Goal: Task Accomplishment & Management: Manage account settings

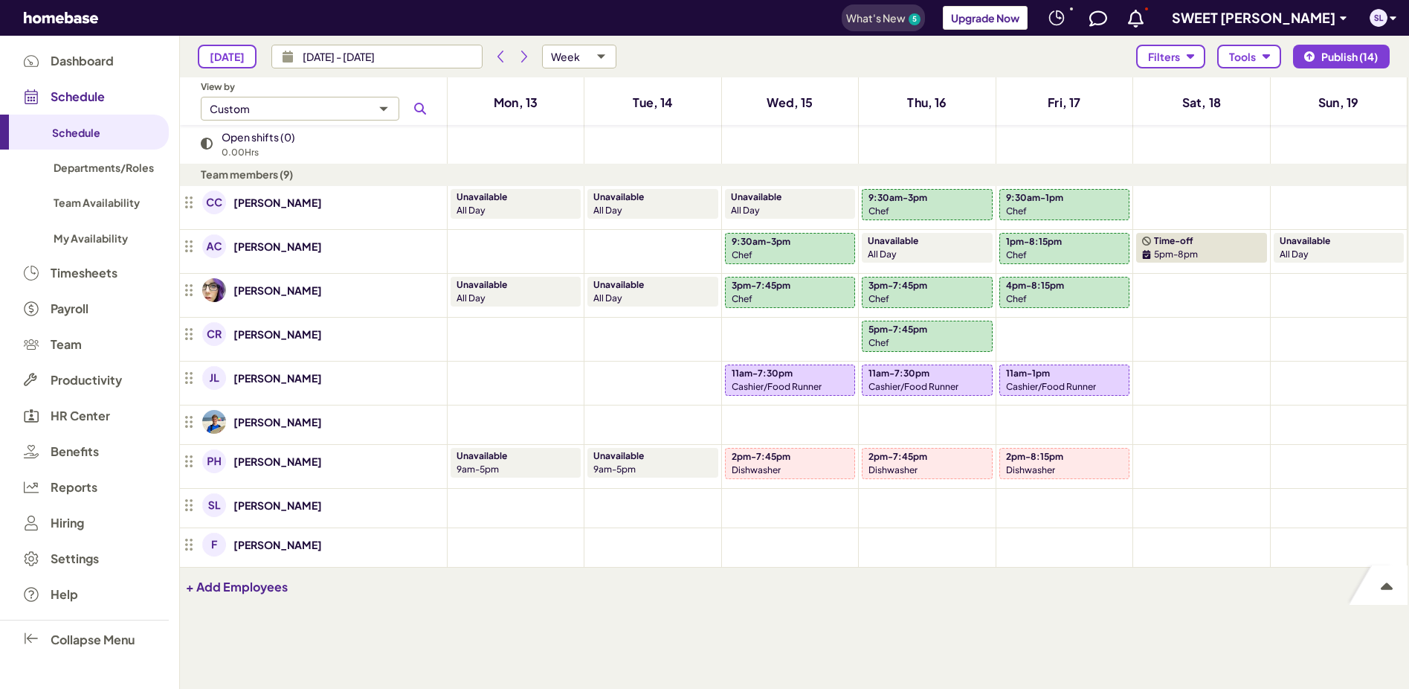
scroll to position [600, 1217]
click at [796, 422] on icon "Add shift" at bounding box center [790, 428] width 12 height 12
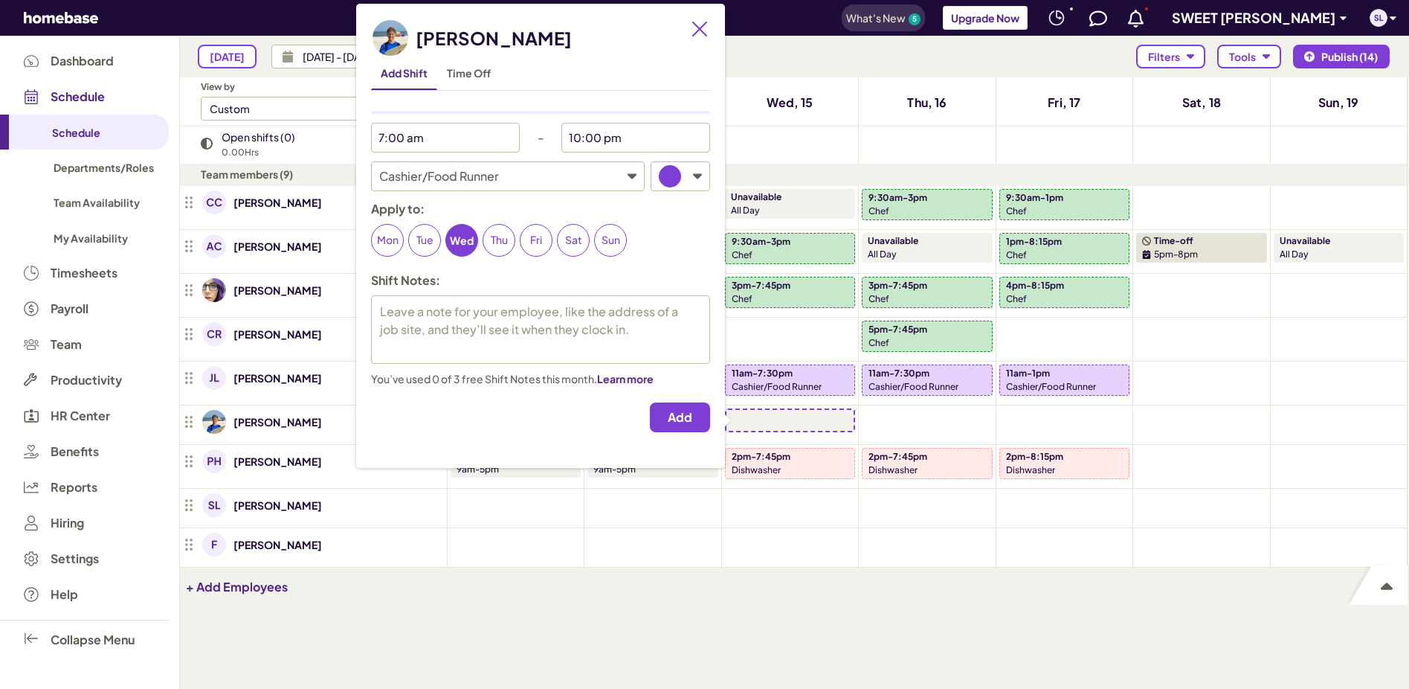
type textarea "x"
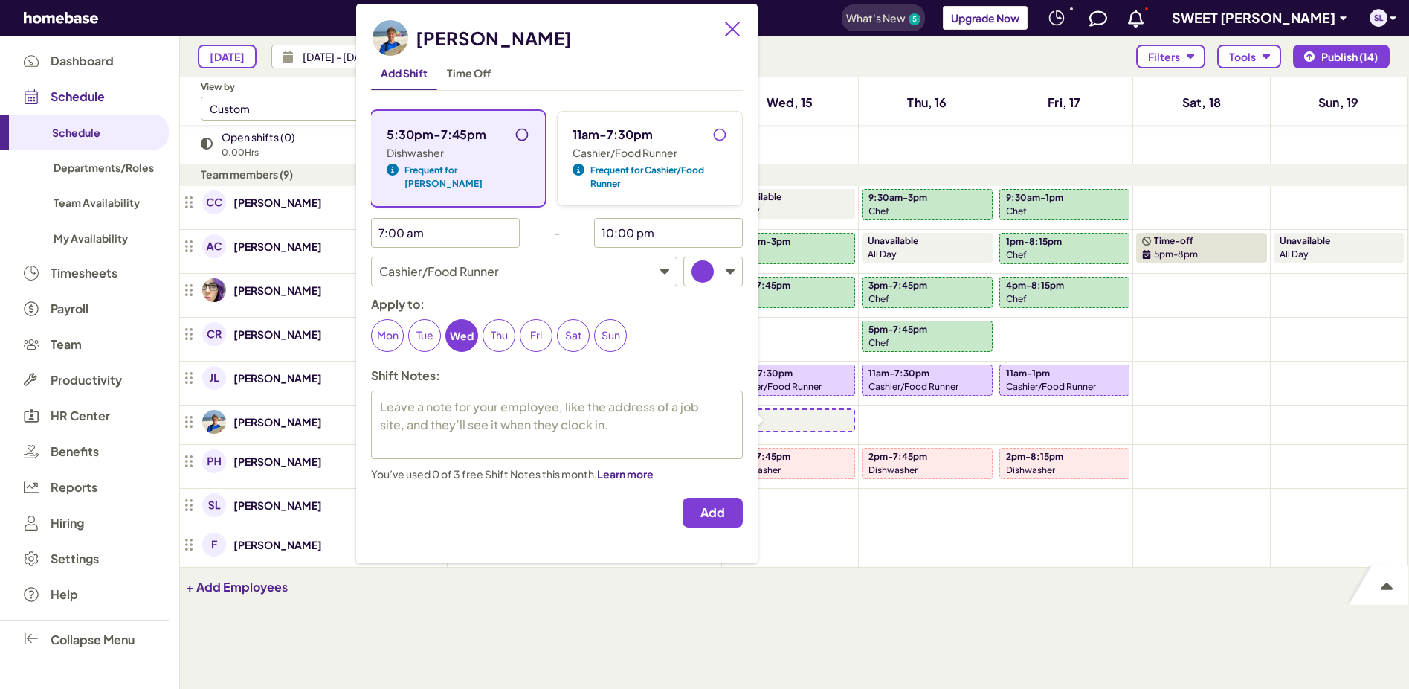
click at [515, 132] on input "5:30pm-7:45pm" at bounding box center [527, 139] width 24 height 24
radio input "true"
type textarea "x"
type input "5:30 pm"
type input "7:45 pm"
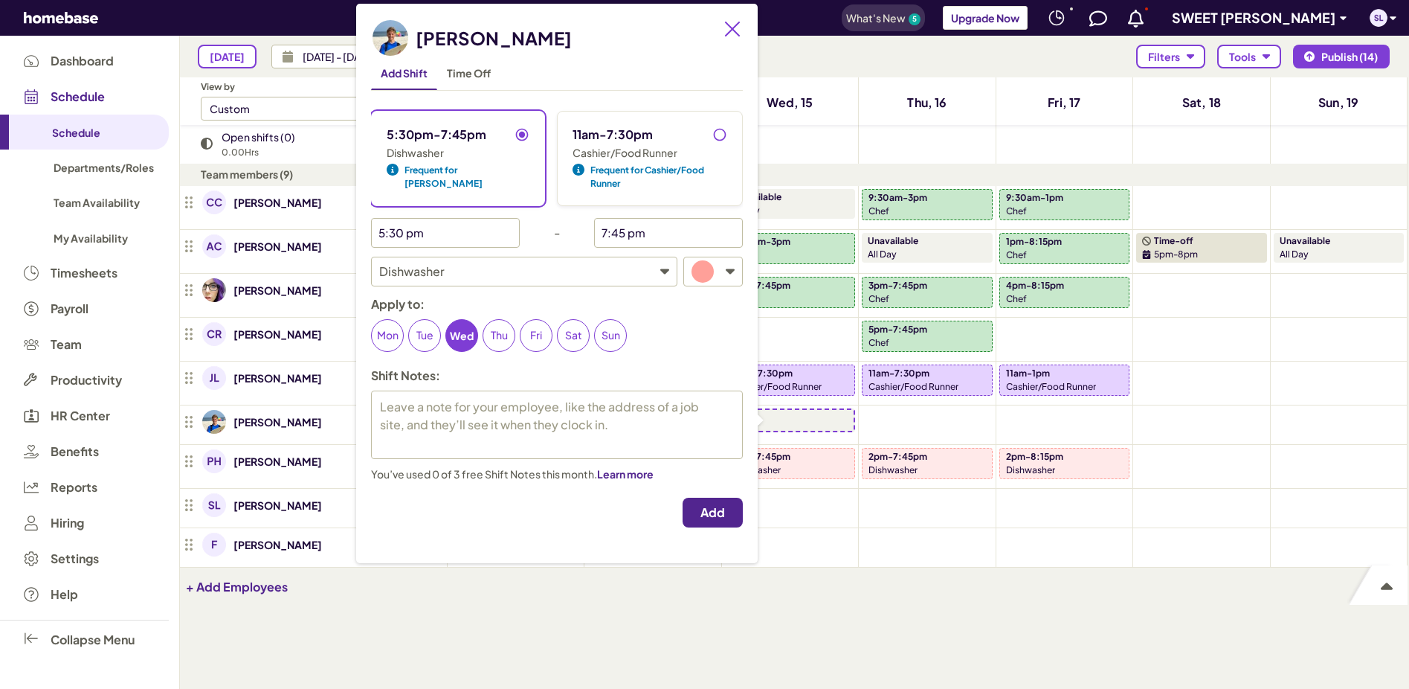
click at [727, 522] on button "Add" at bounding box center [713, 513] width 60 height 30
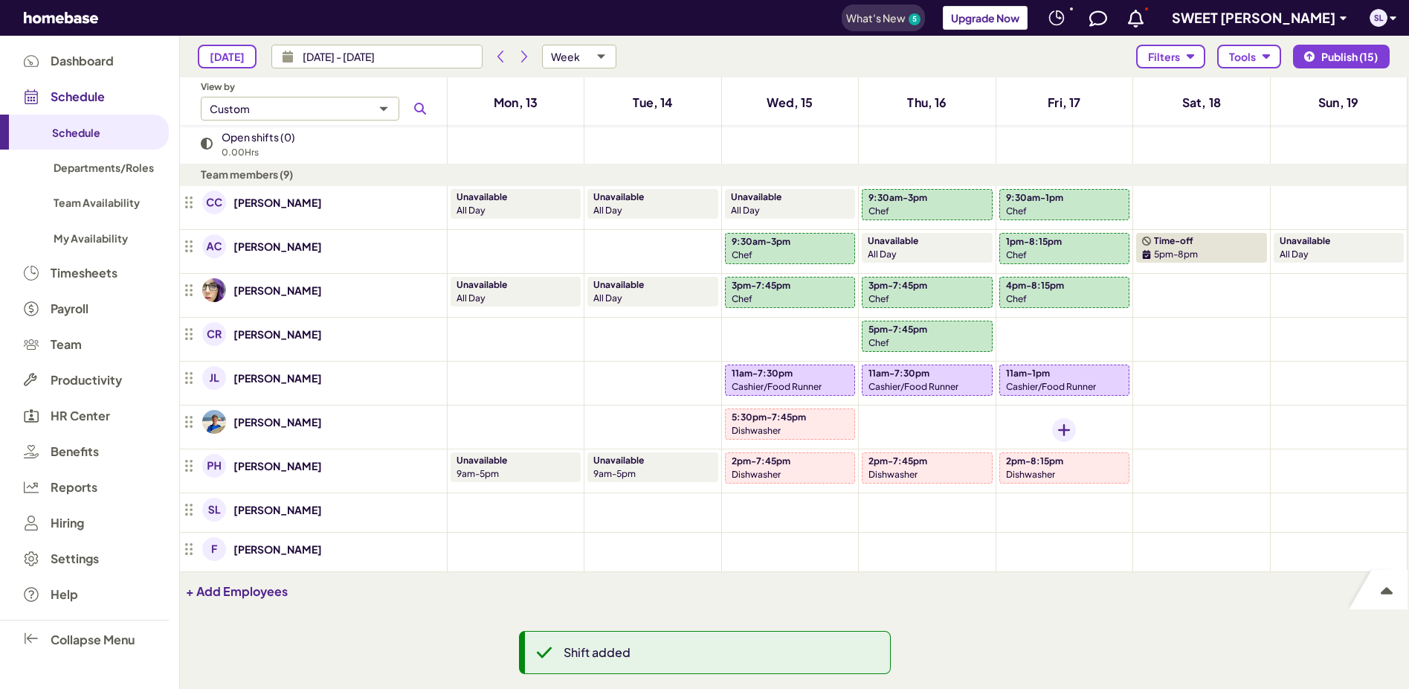
click at [1065, 432] on icon "Add shift" at bounding box center [1064, 430] width 12 height 12
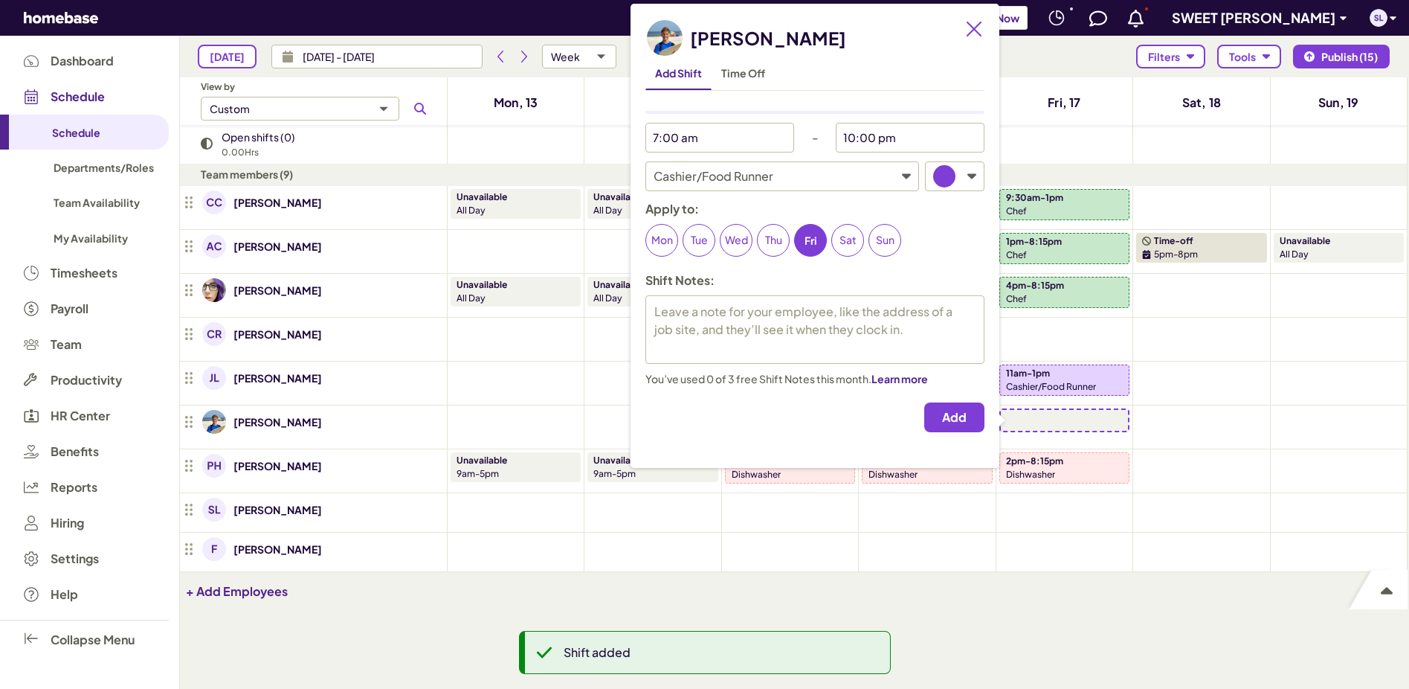
type textarea "x"
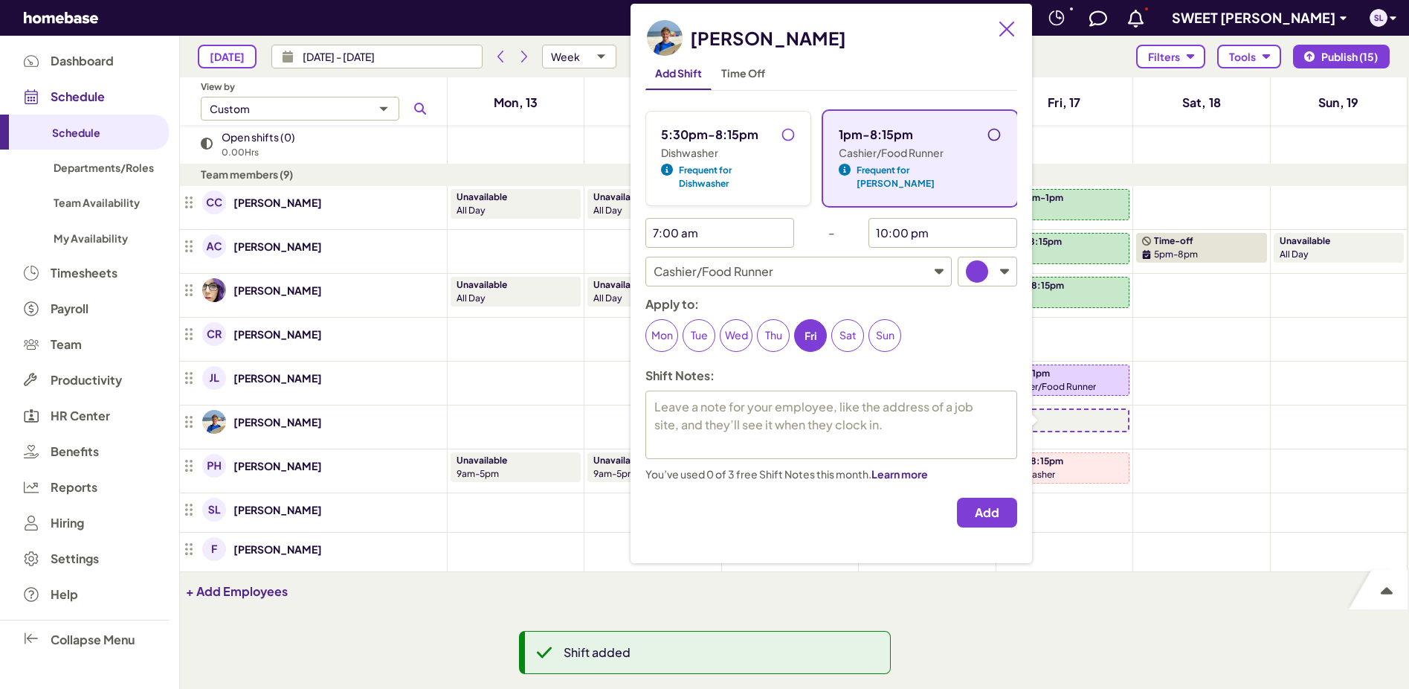
click at [987, 134] on input "1pm-8:15pm" at bounding box center [999, 139] width 24 height 24
radio input "true"
type textarea "x"
type input "1:00 pm"
type input "8:15 pm"
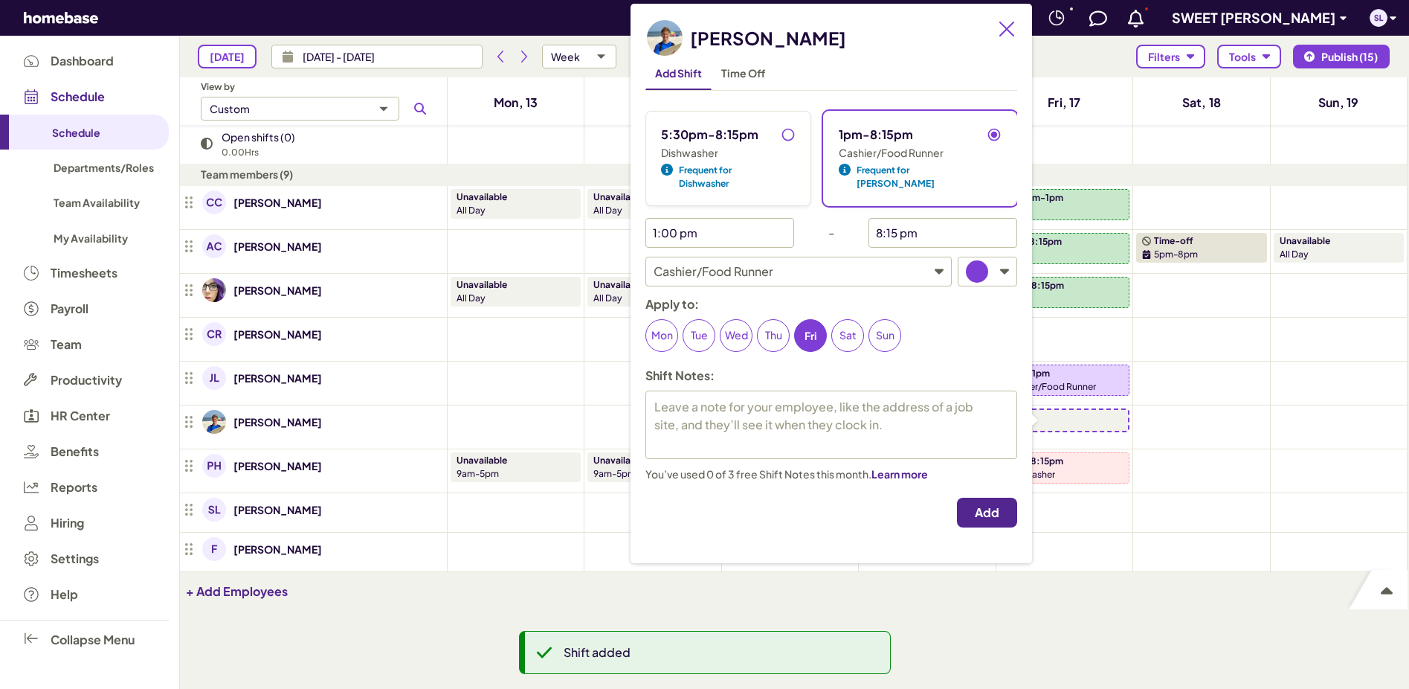
click at [975, 505] on span "Add" at bounding box center [987, 512] width 25 height 15
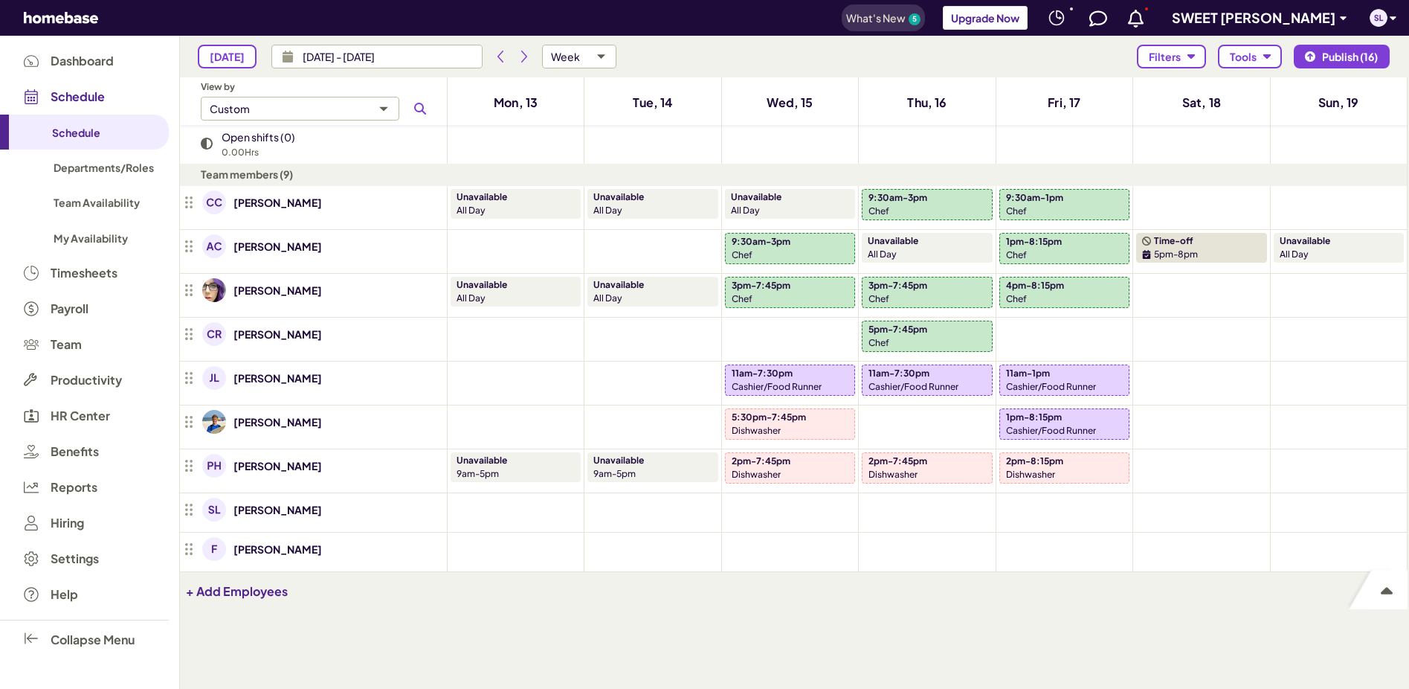
click at [775, 460] on p "2pm-7:45pm" at bounding box center [761, 460] width 59 height 13
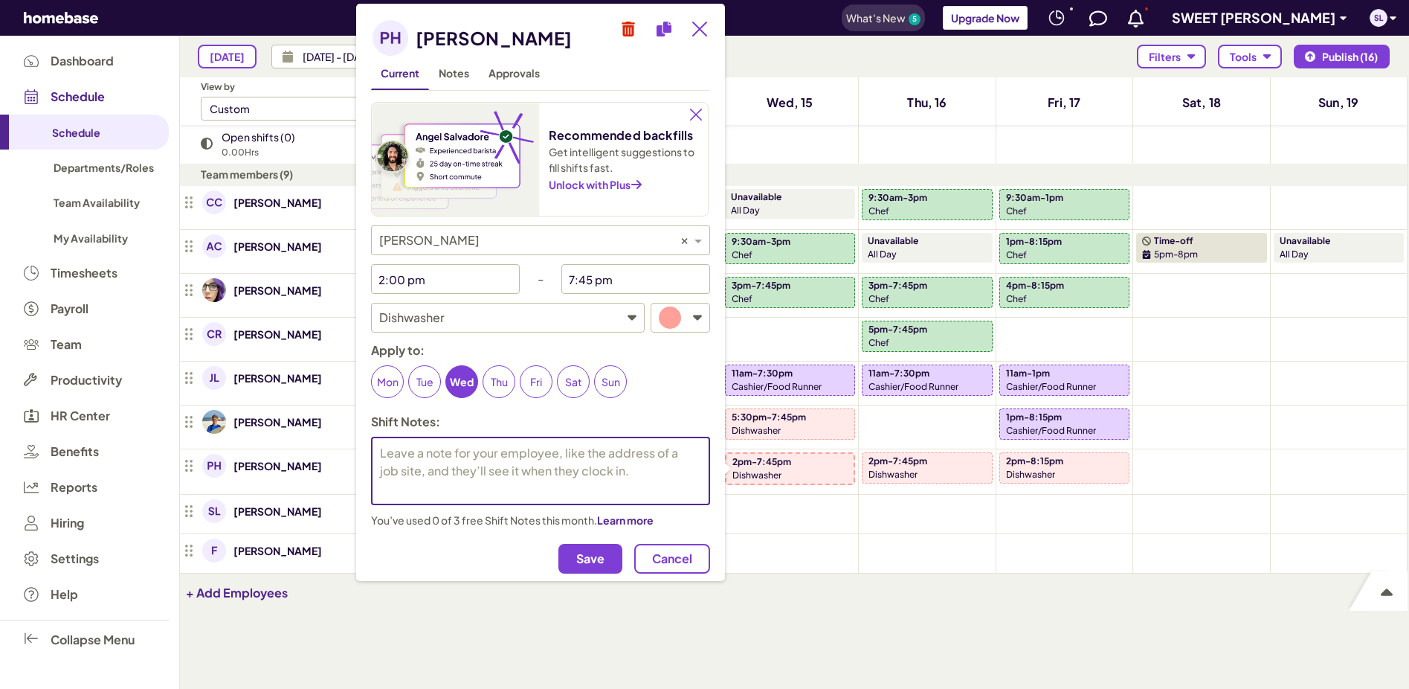
type textarea "x"
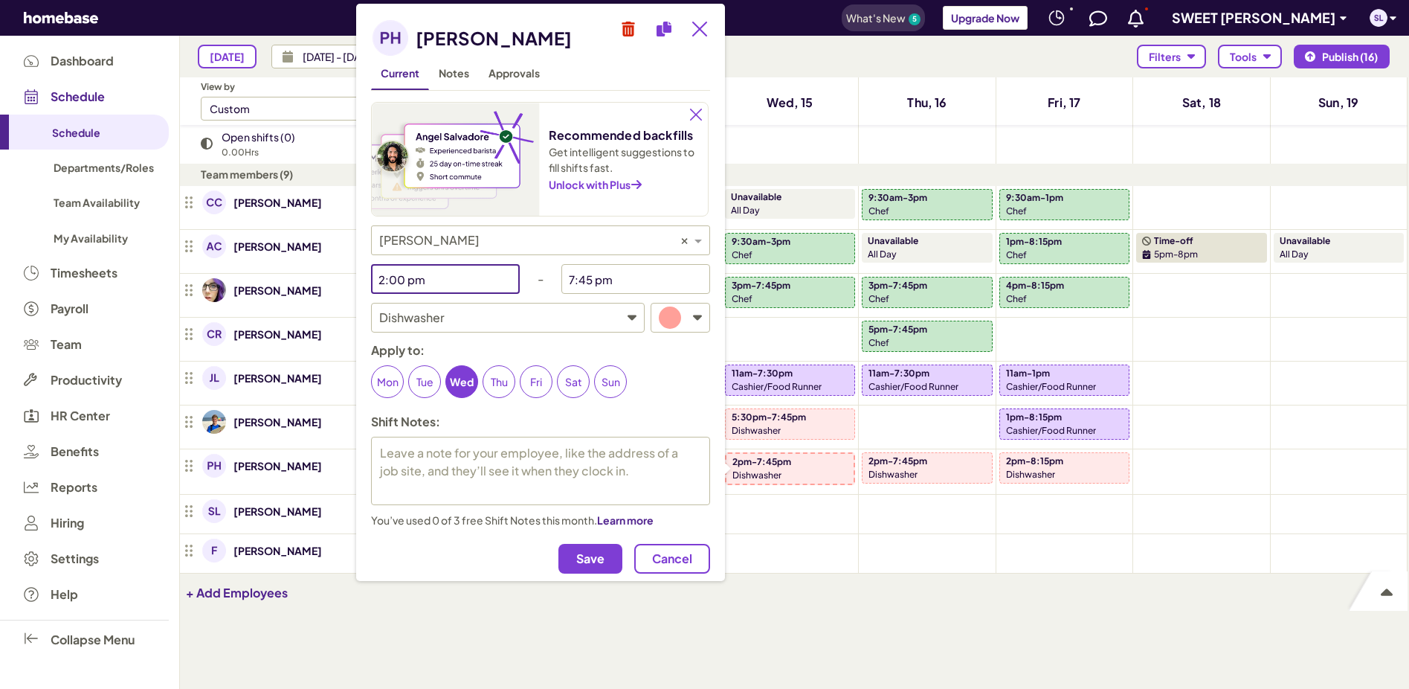
click at [481, 287] on input "2:00 pm" at bounding box center [434, 279] width 126 height 30
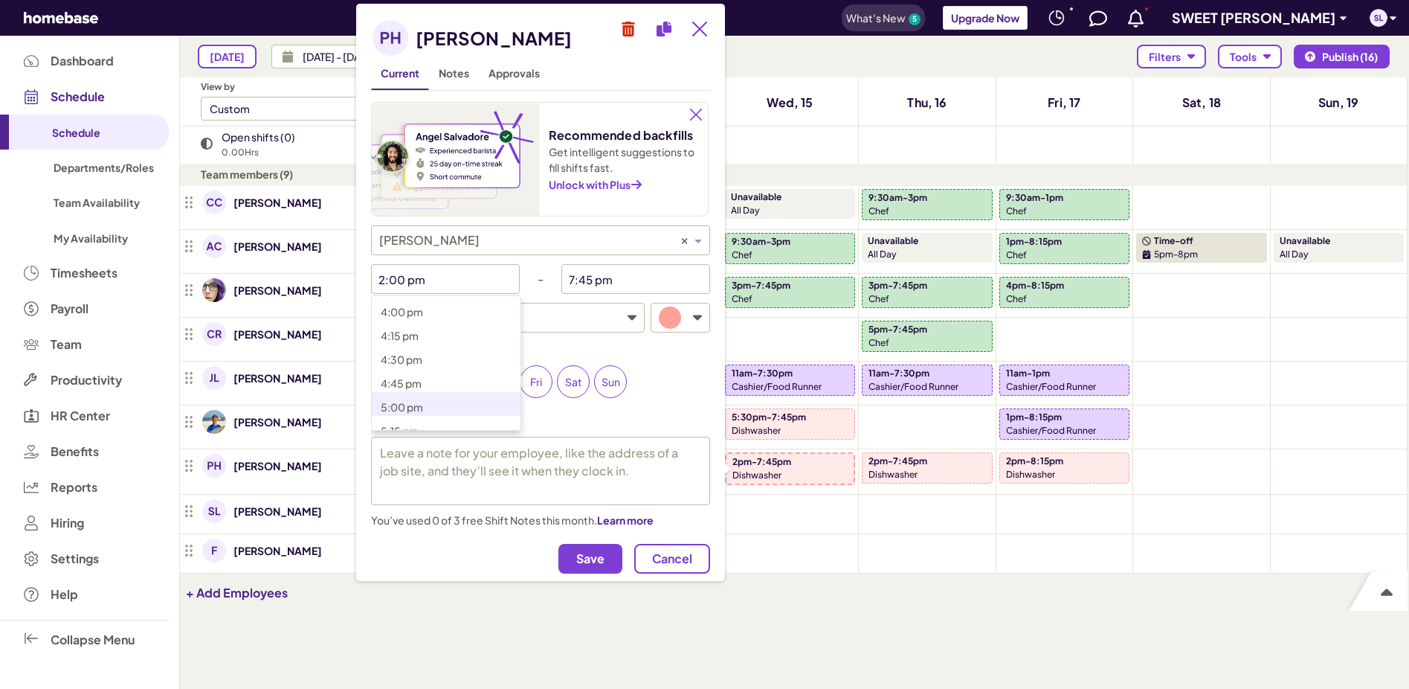
click at [434, 402] on p "5:00 pm" at bounding box center [455, 407] width 149 height 18
type input "5:00 pm"
type textarea "x"
click at [608, 559] on button "Save" at bounding box center [591, 559] width 64 height 30
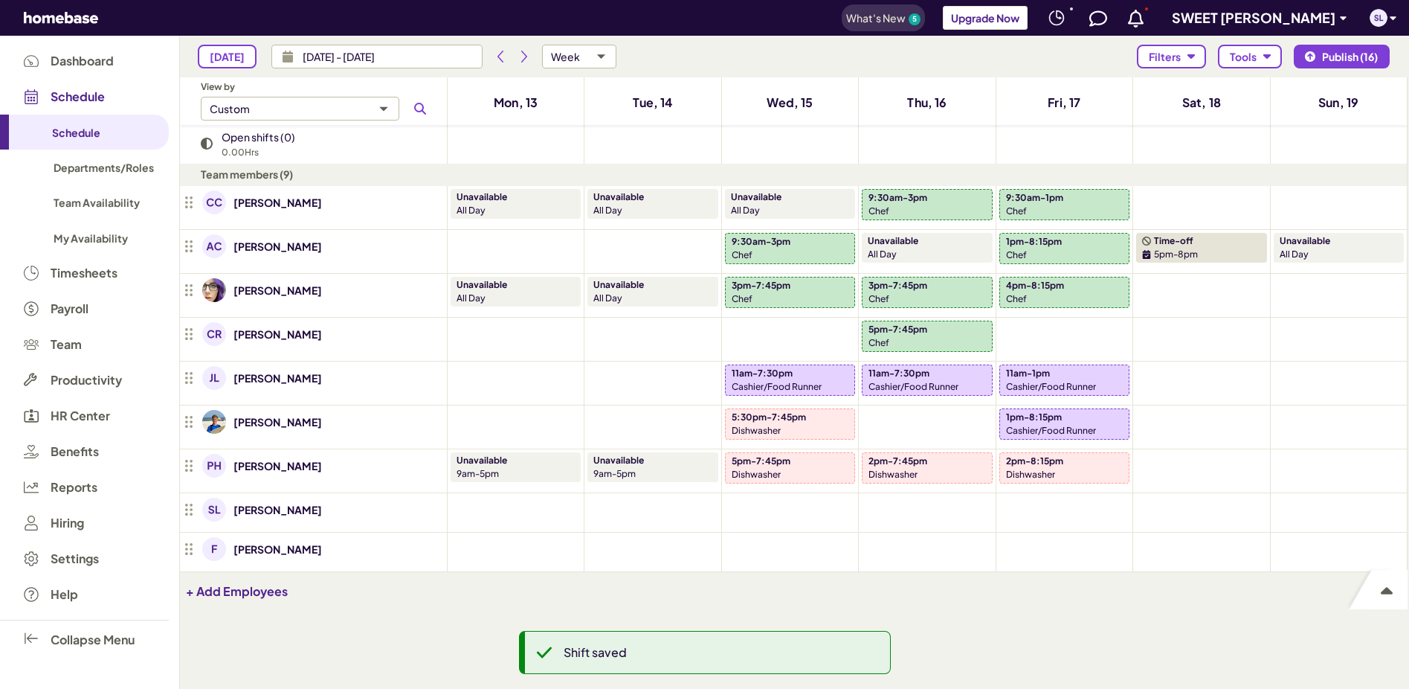
click at [921, 470] on div "Dishwasher" at bounding box center [927, 474] width 117 height 13
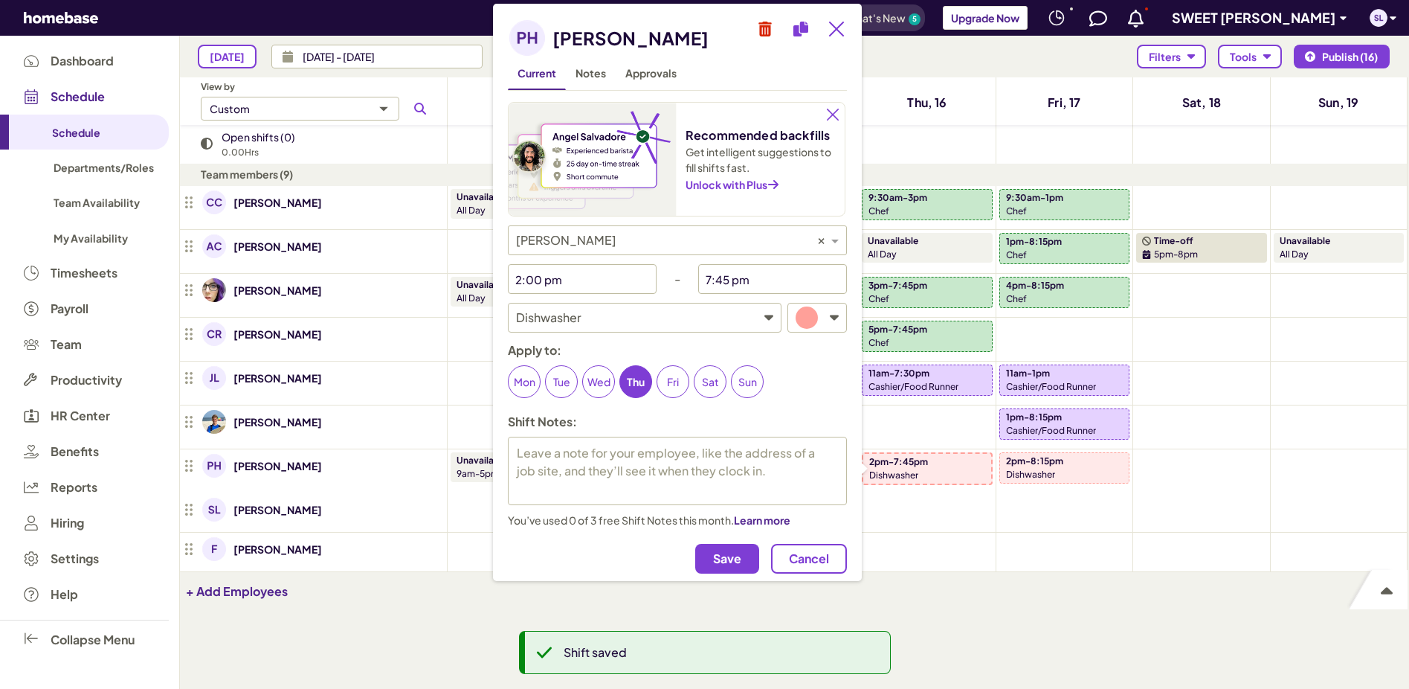
type textarea "x"
click at [589, 277] on input "2:00 pm" at bounding box center [571, 279] width 126 height 30
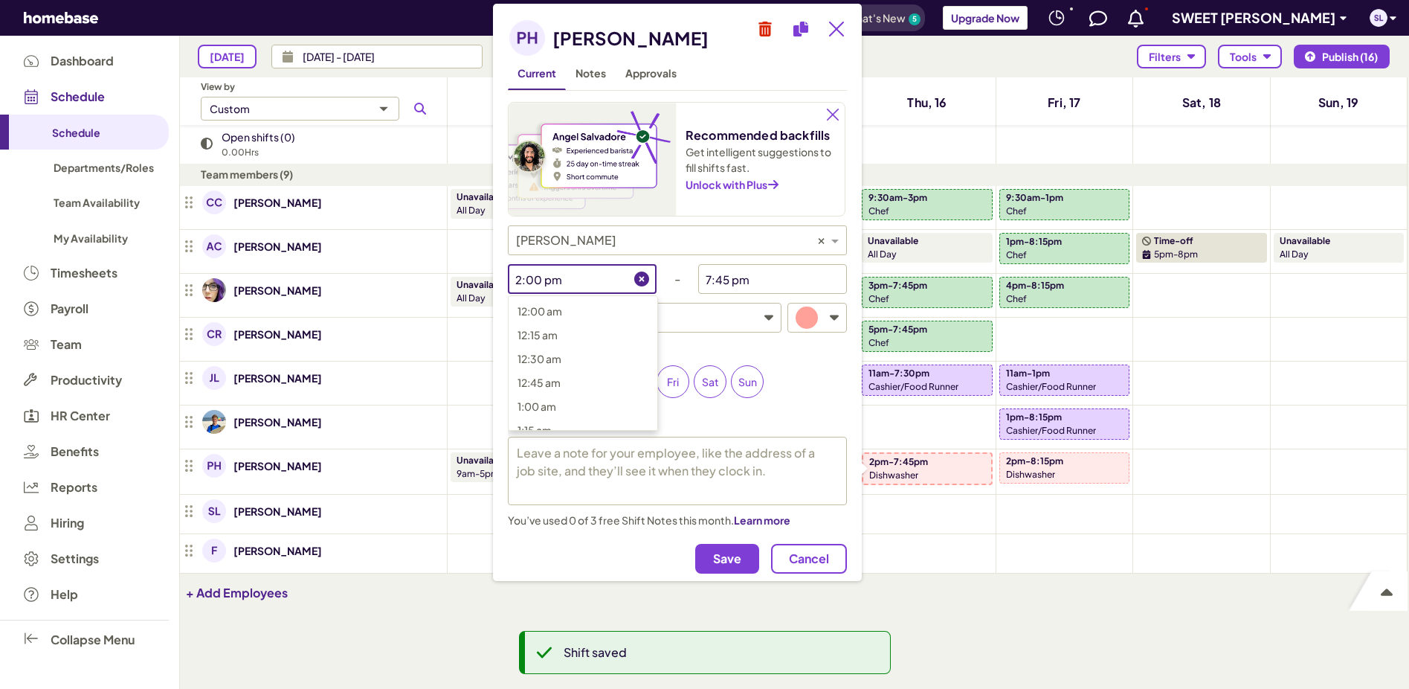
scroll to position [1220, 0]
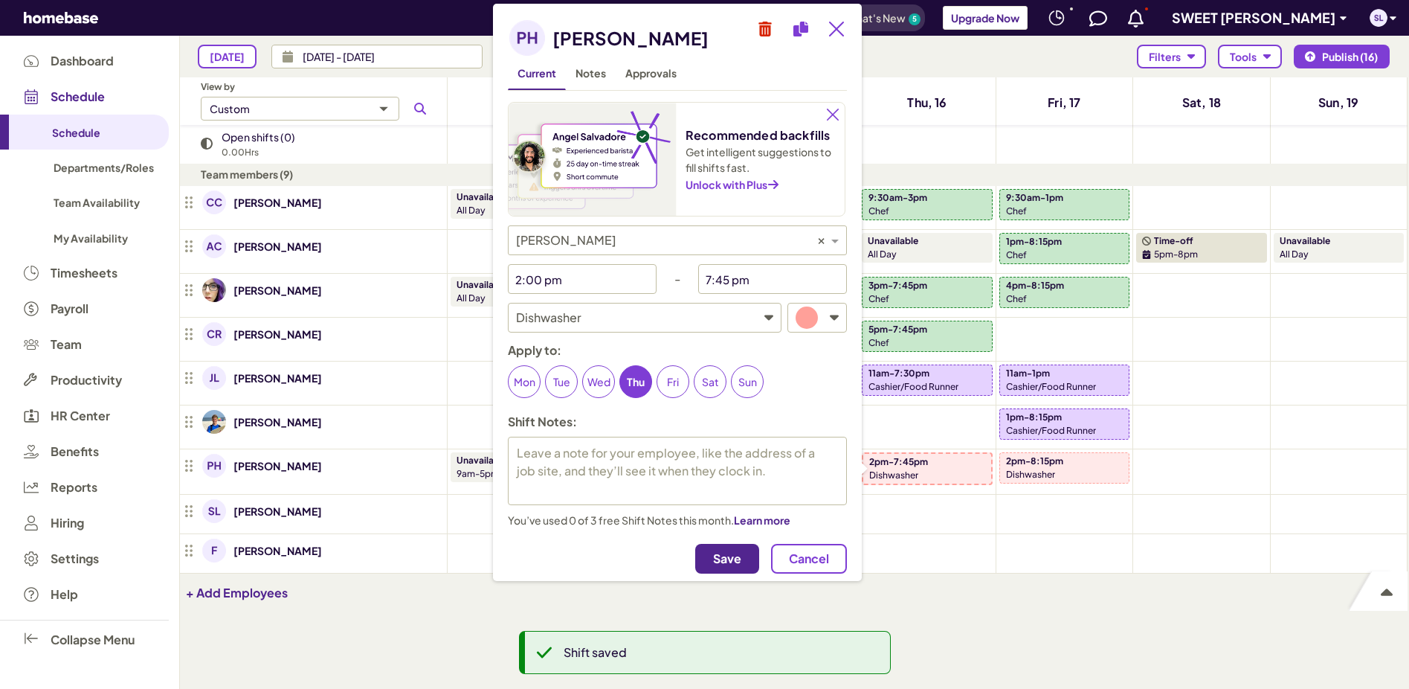
click at [731, 558] on span "Save" at bounding box center [727, 558] width 28 height 15
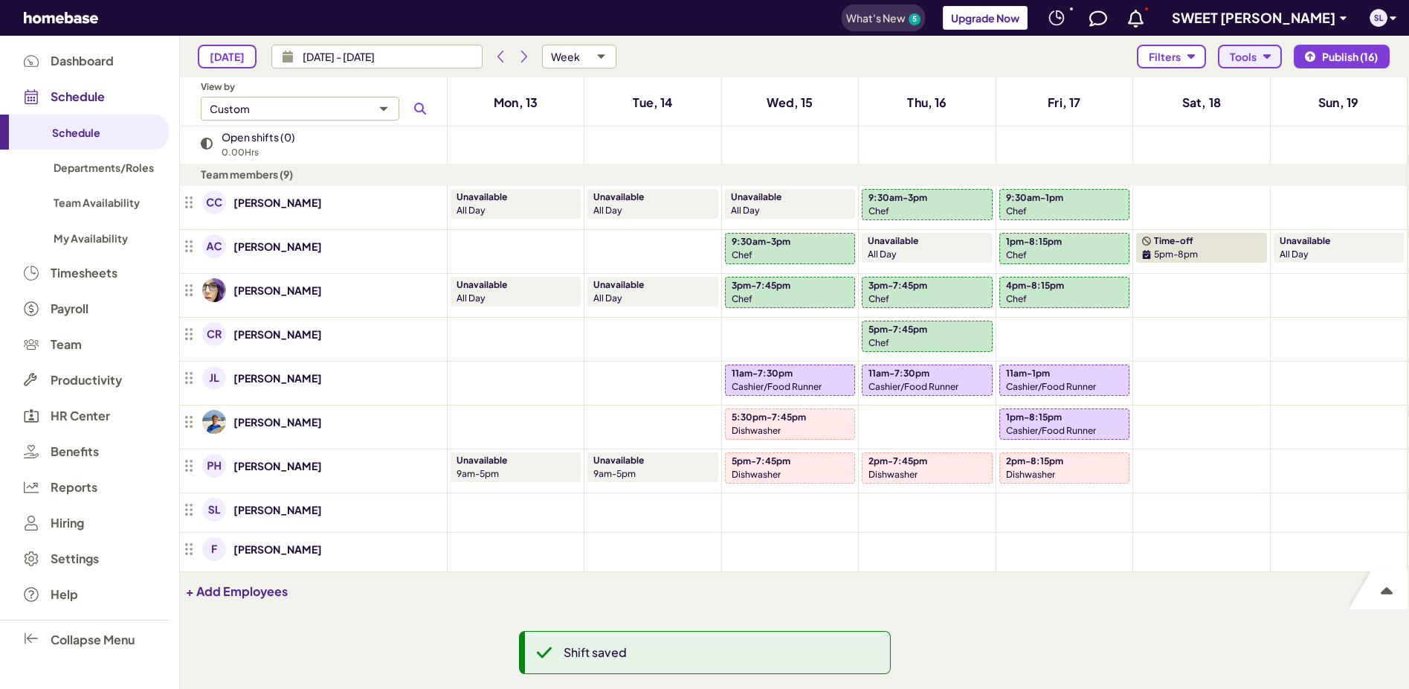
click at [1268, 57] on icon "button" at bounding box center [1267, 56] width 7 height 4
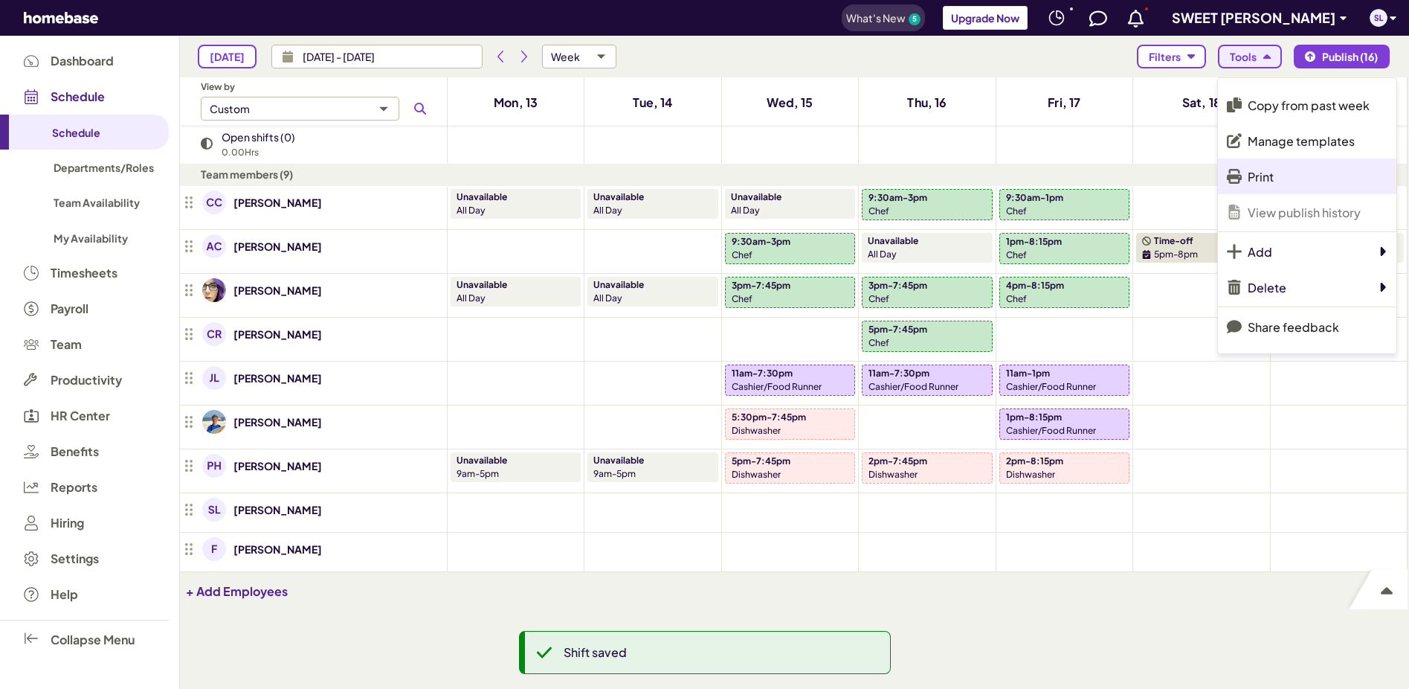
click at [1262, 173] on p "Print" at bounding box center [1261, 177] width 26 height 16
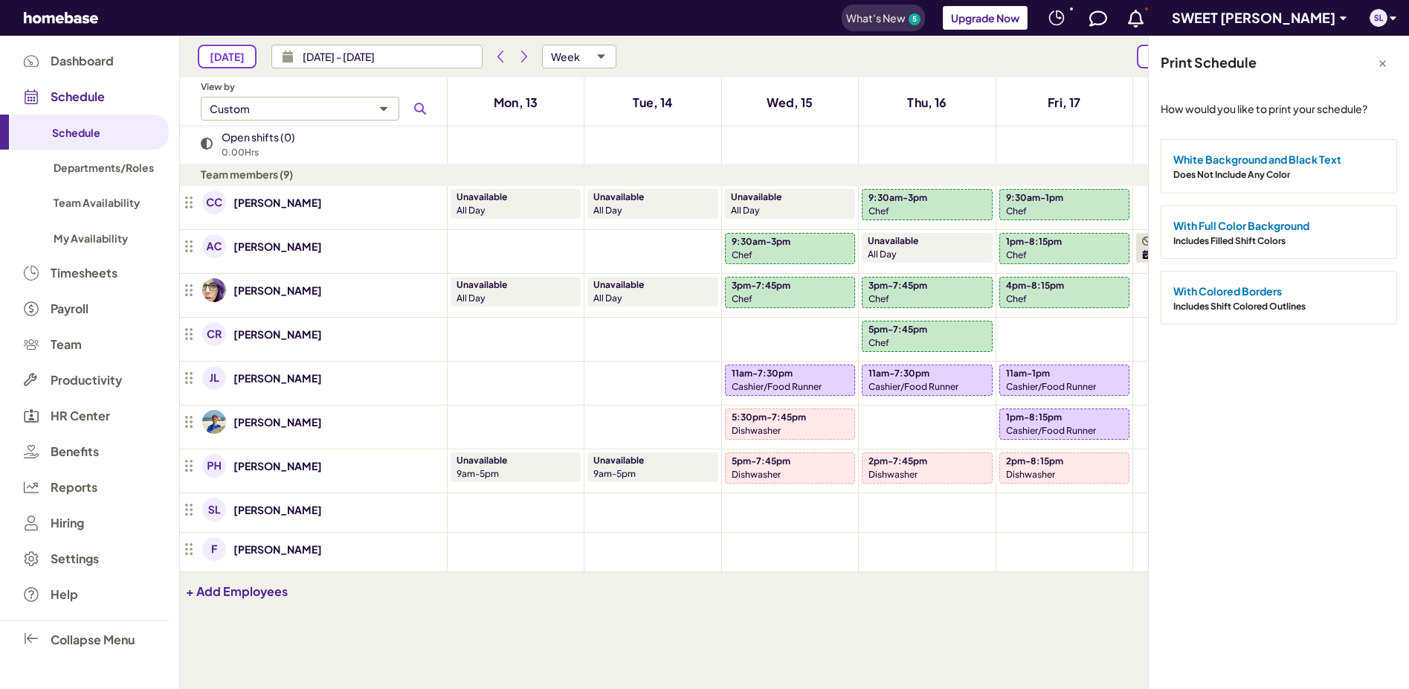
click at [1232, 168] on div "Does Not Include Any Color" at bounding box center [1279, 173] width 211 height 14
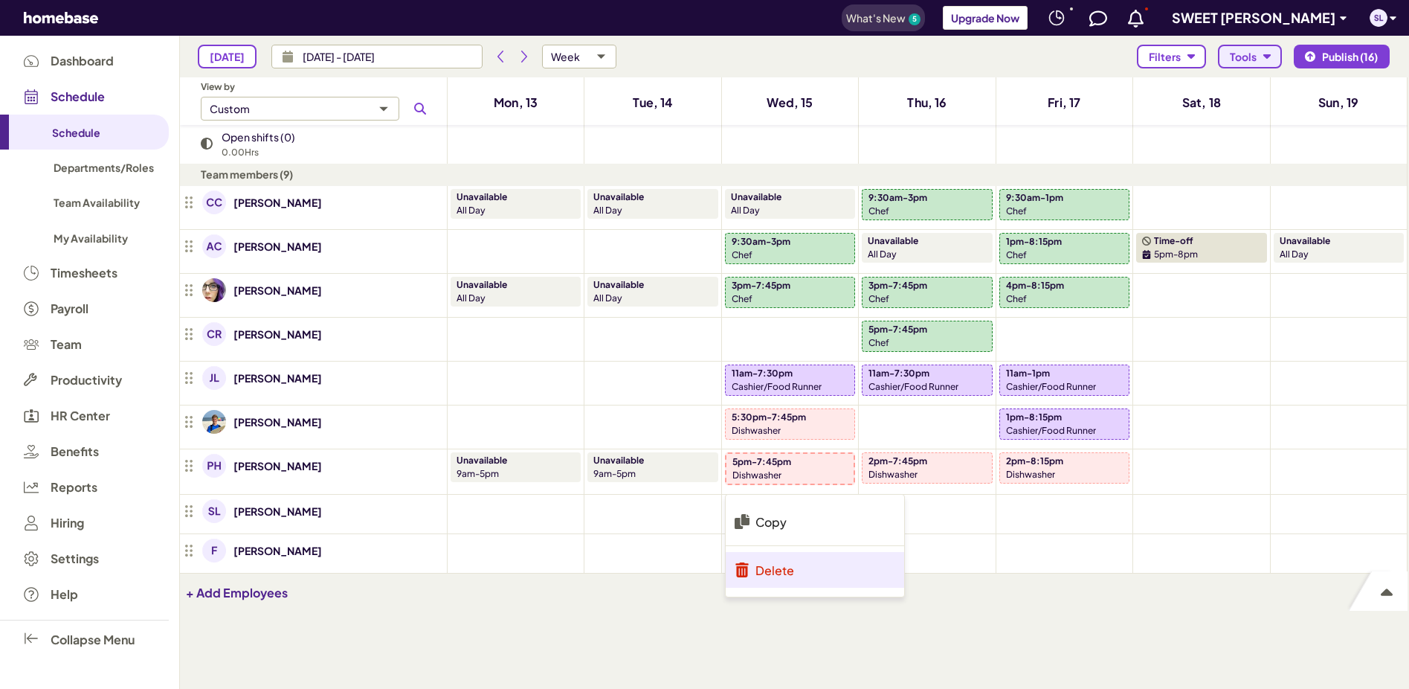
click at [815, 569] on li "Delete" at bounding box center [815, 570] width 178 height 36
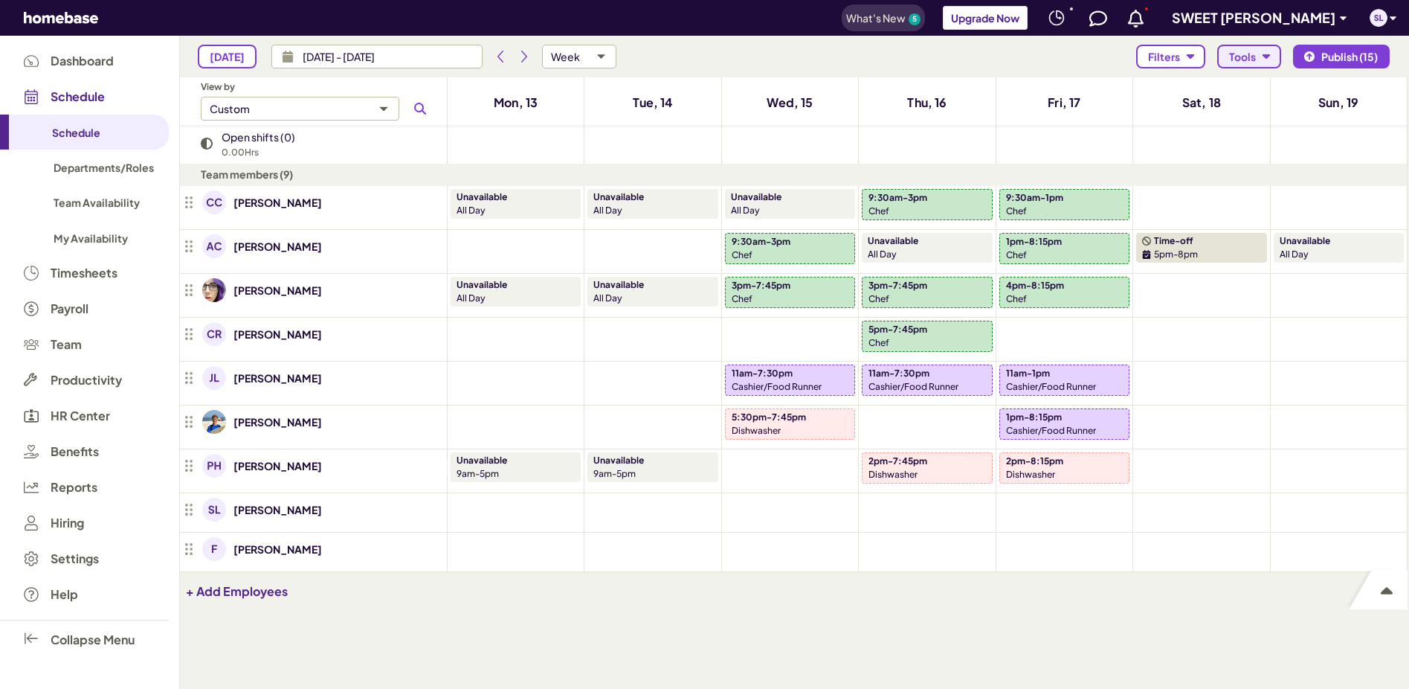
click at [933, 470] on div "Dishwasher" at bounding box center [927, 474] width 117 height 13
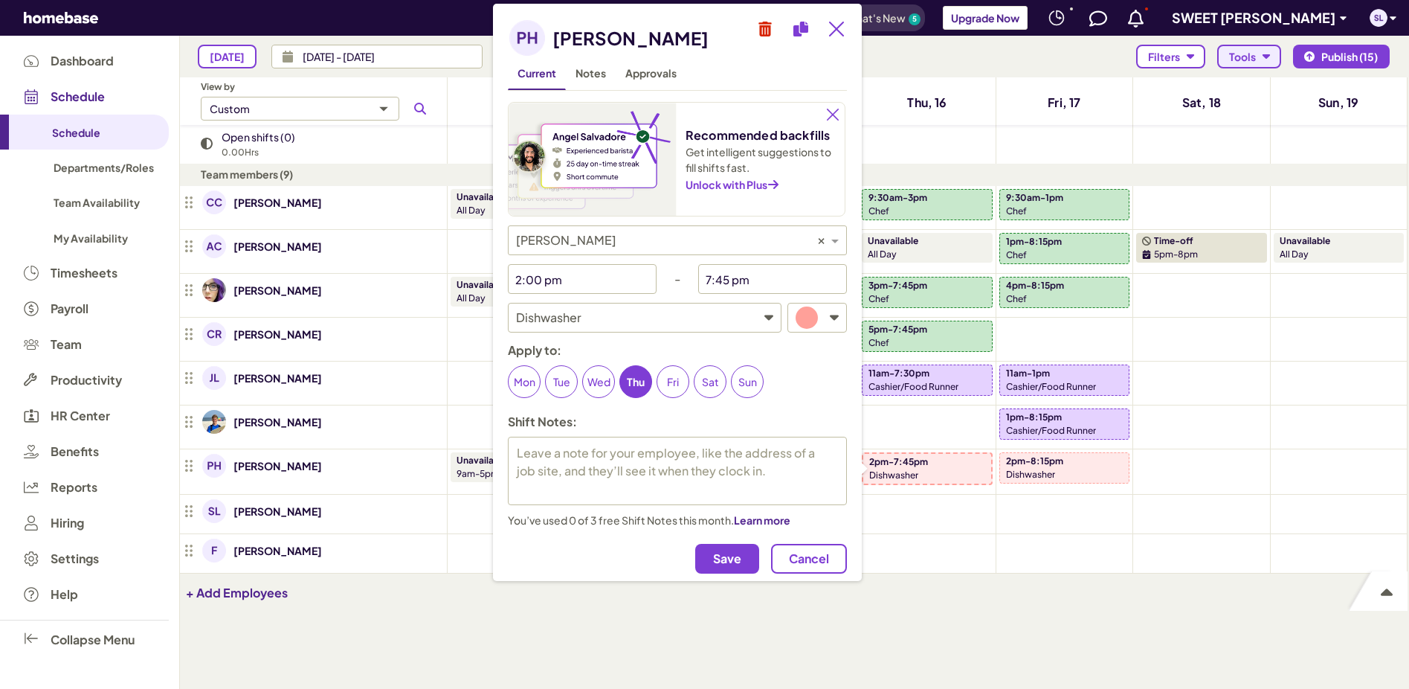
type textarea "x"
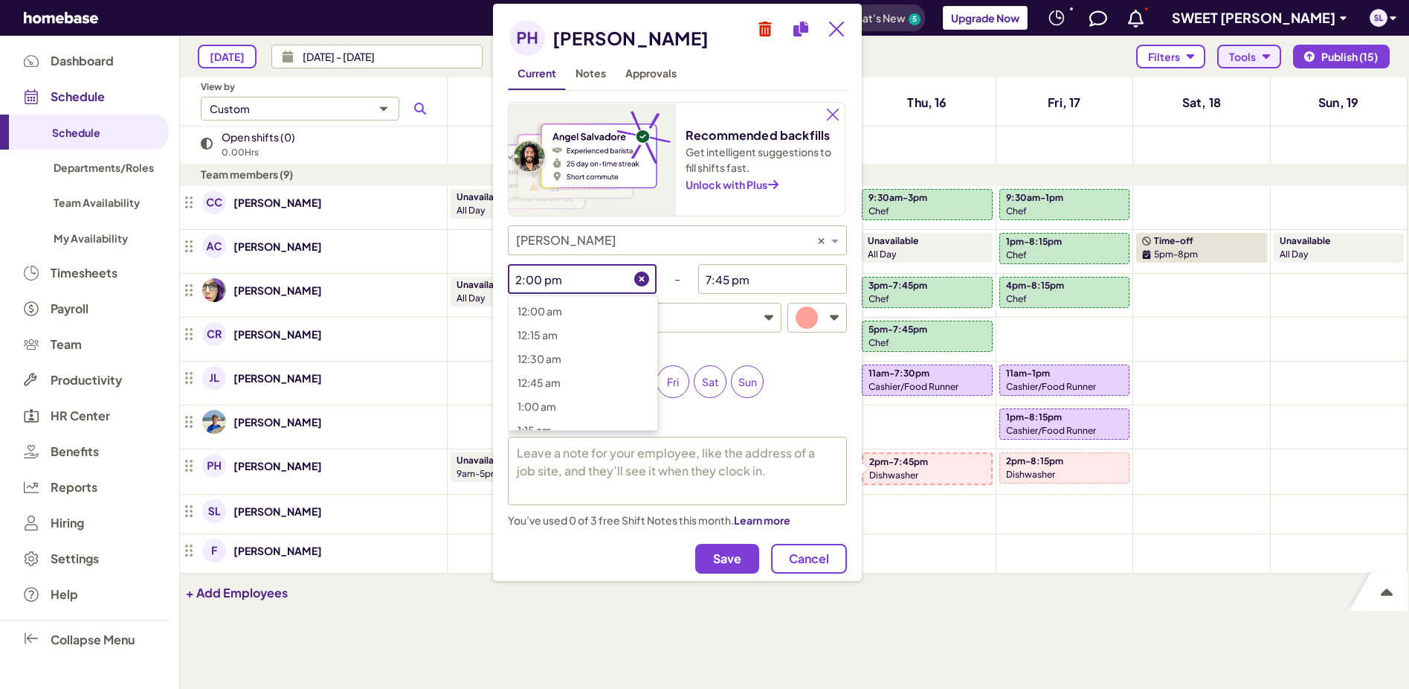
click at [583, 277] on input "2:00 pm" at bounding box center [571, 279] width 126 height 30
click at [553, 419] on span "5:00 pm" at bounding box center [539, 424] width 42 height 13
type input "5:00 pm"
type textarea "x"
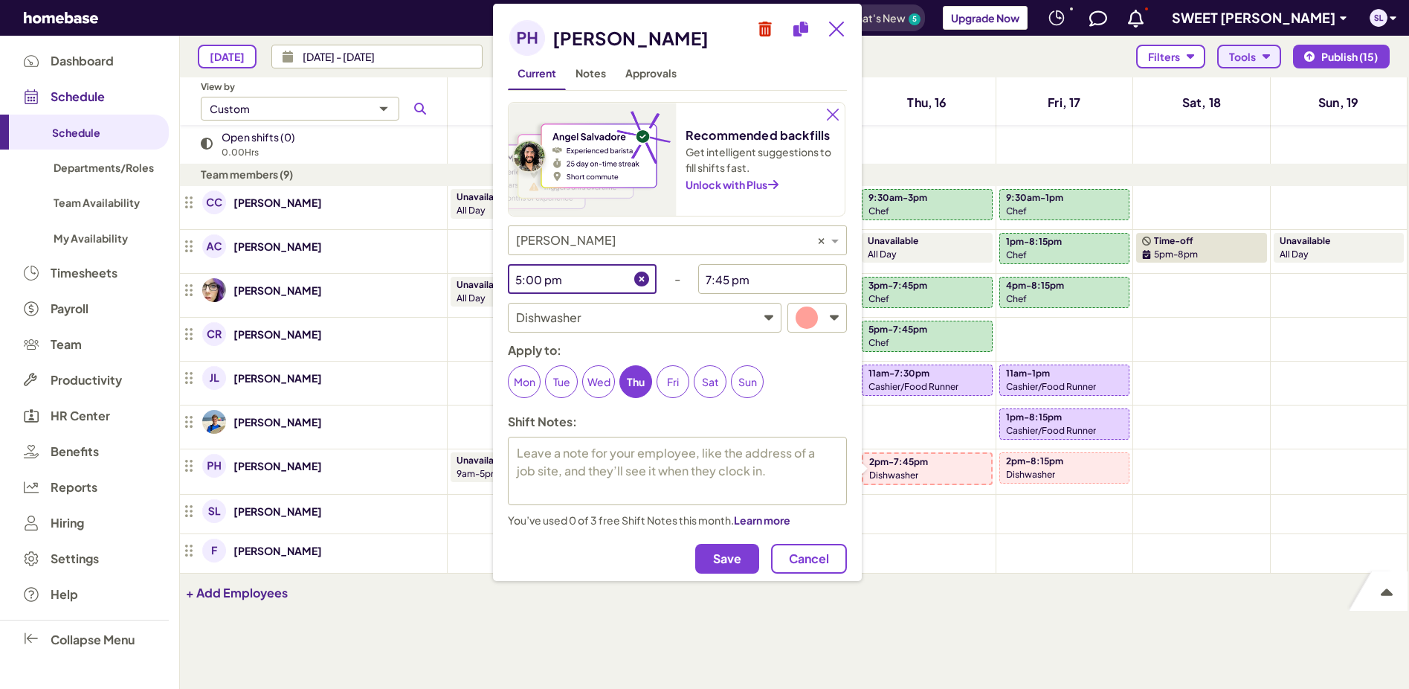
click at [718, 551] on span "Save" at bounding box center [727, 558] width 28 height 15
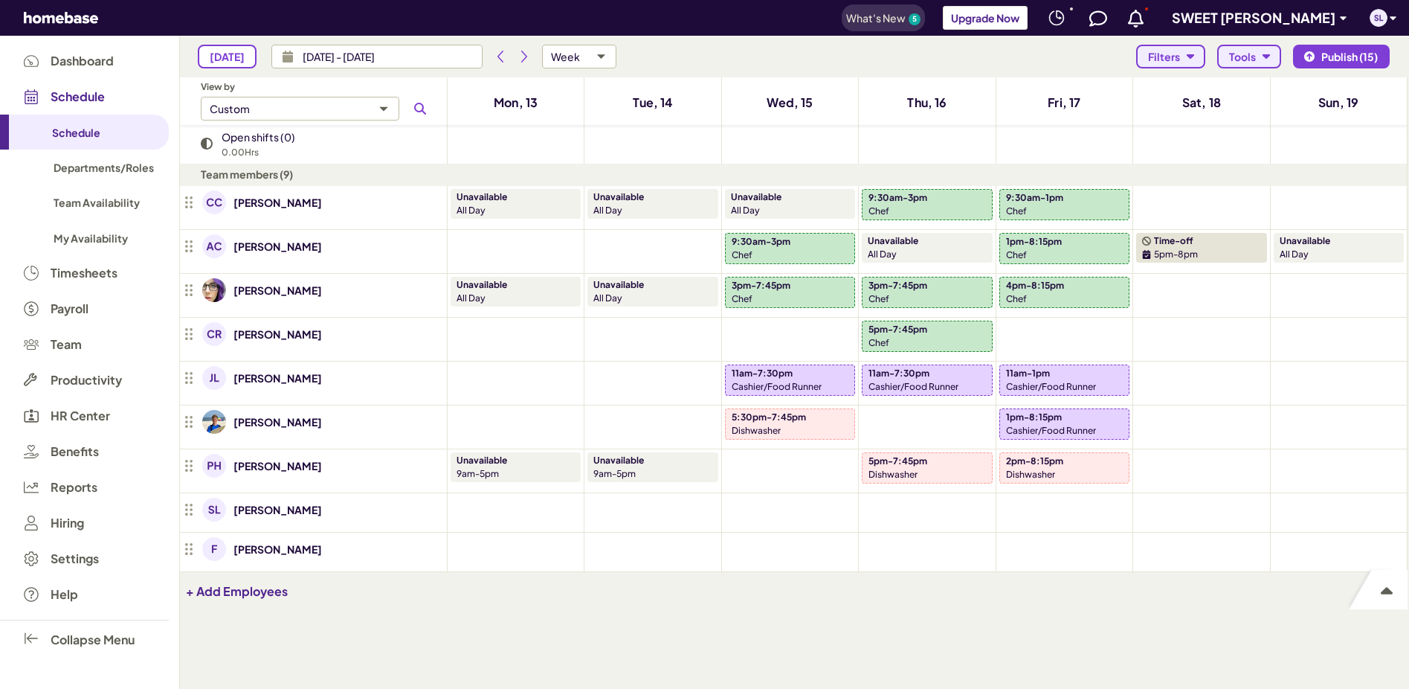
click at [1194, 54] on icon "button" at bounding box center [1190, 56] width 7 height 4
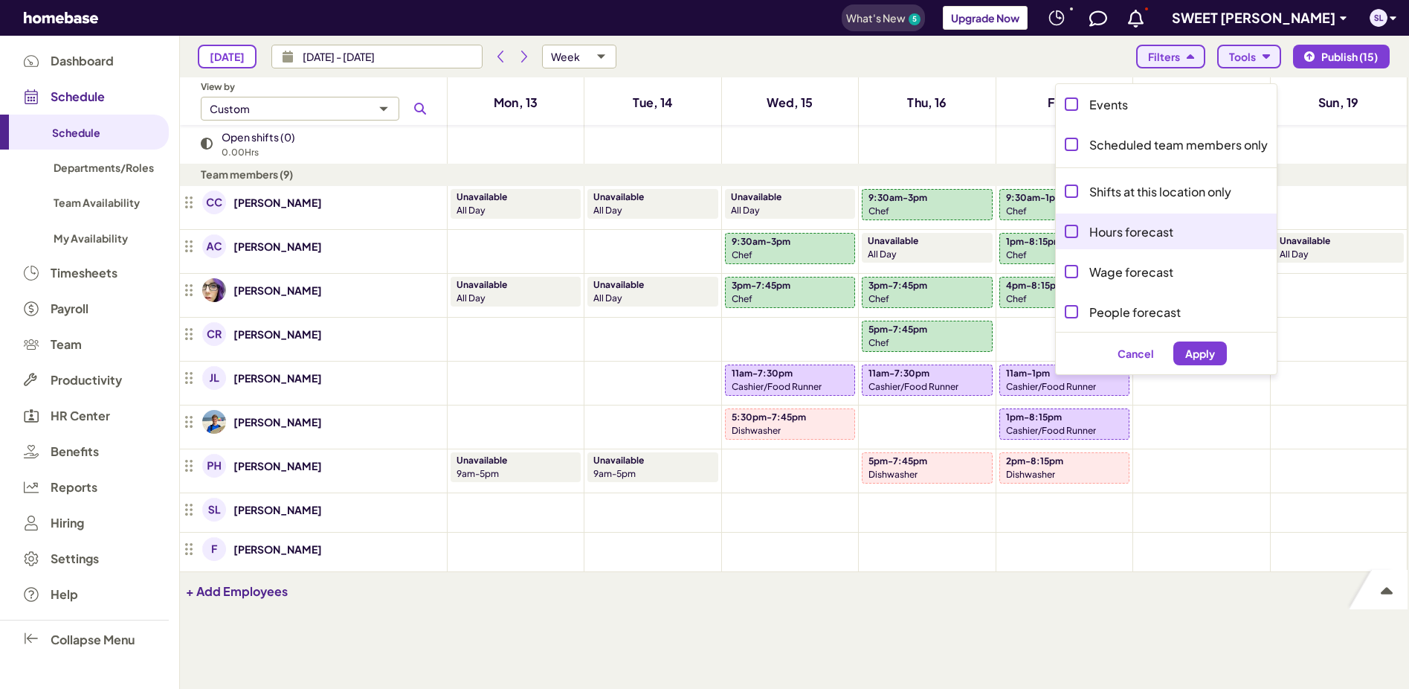
click at [1143, 226] on p "Hours forecast" at bounding box center [1132, 232] width 84 height 16
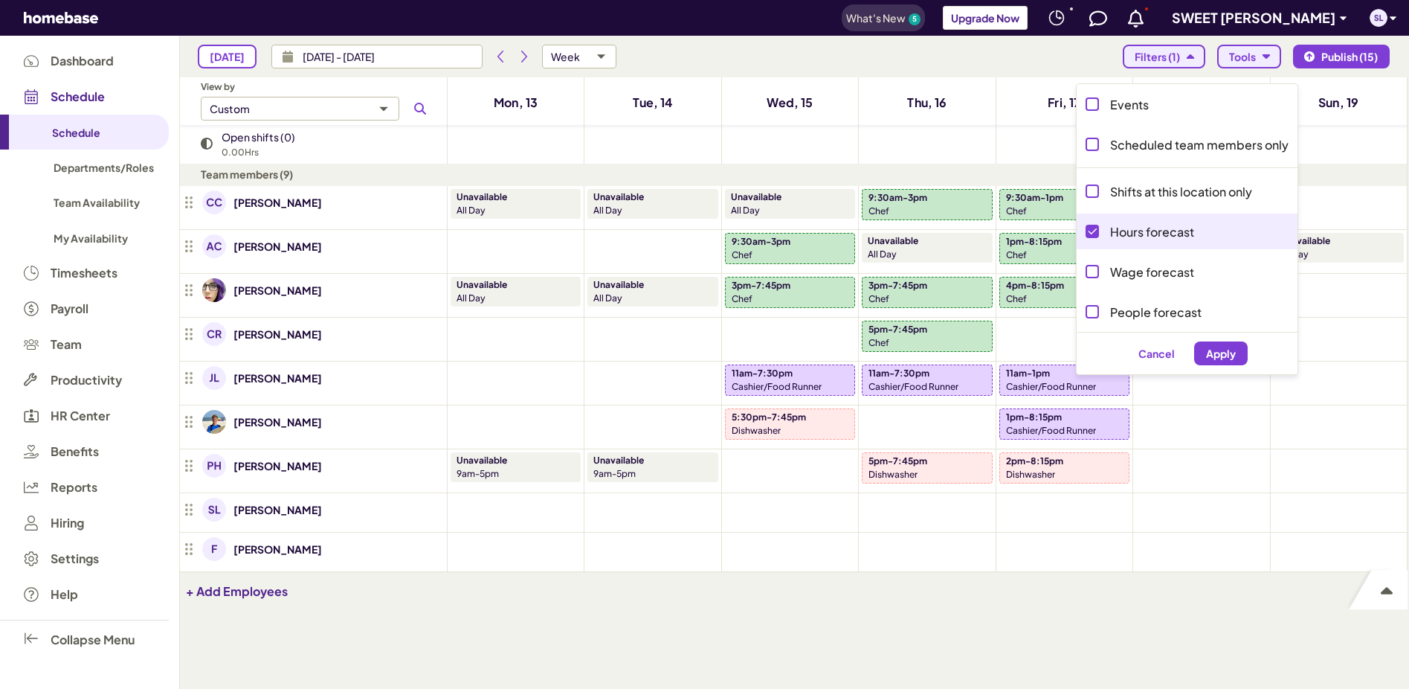
type input "isAvailabilitiesVisible,isTimeOffsVisible,isHoursForecastVisible"
checkbox input "true"
click at [1217, 366] on div "Cancel Apply" at bounding box center [1187, 353] width 221 height 42
click at [1218, 347] on span "Apply" at bounding box center [1221, 353] width 30 height 13
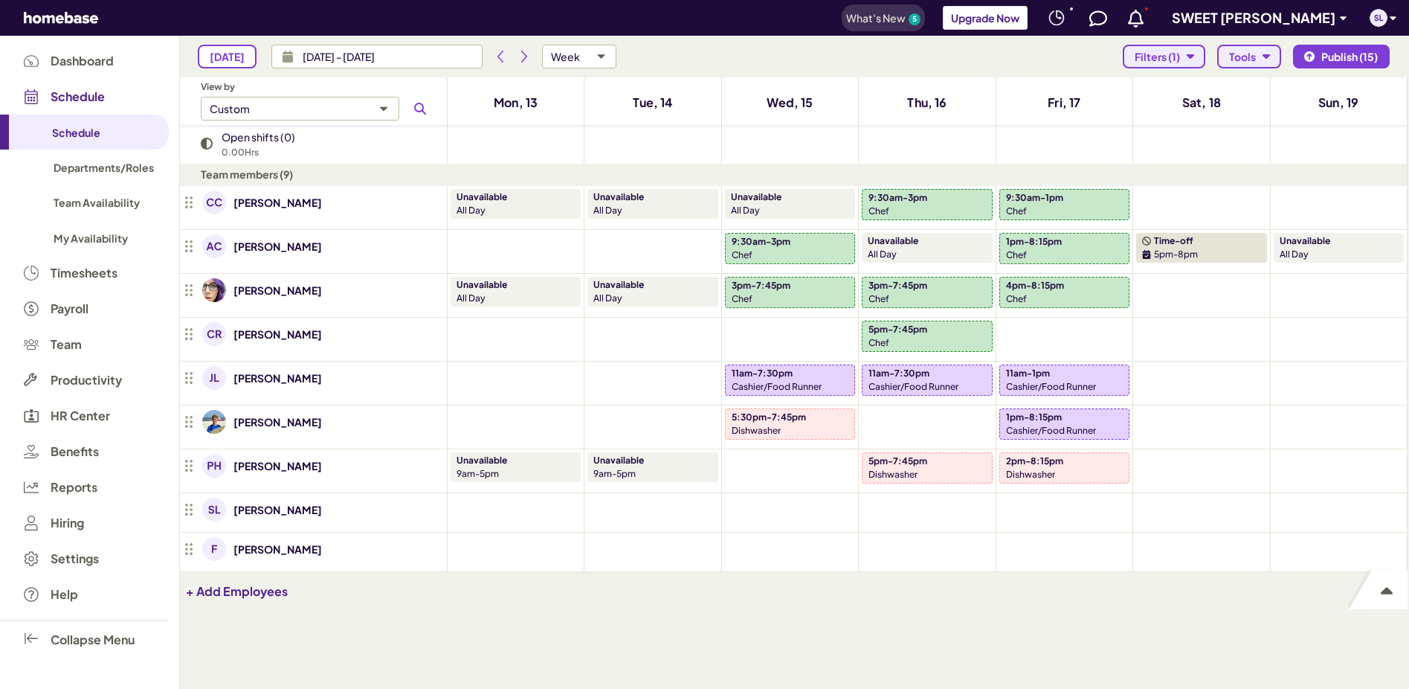
type input "isHoursForecastVisible,isAvailabilitiesVisible,isTimeOffsVisible"
